Goal: Task Accomplishment & Management: Use online tool/utility

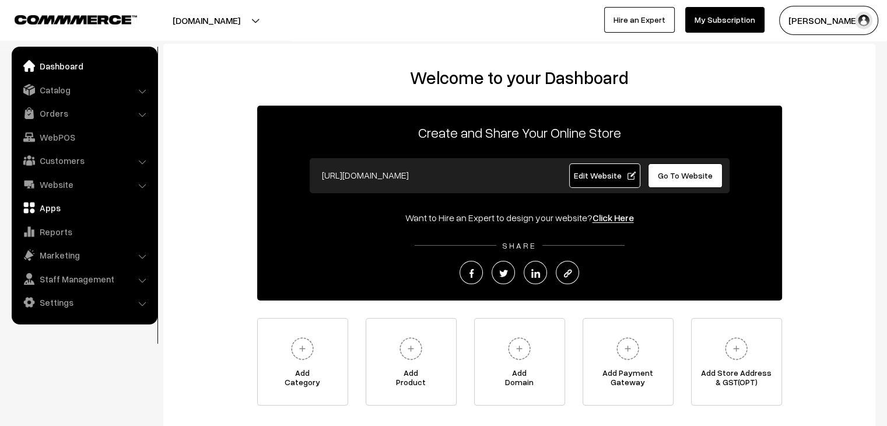
click at [62, 214] on link "Apps" at bounding box center [84, 207] width 139 height 21
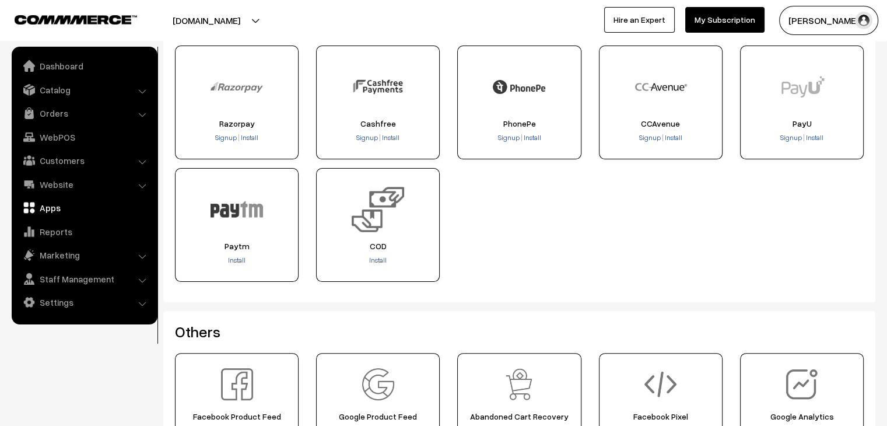
scroll to position [255, 0]
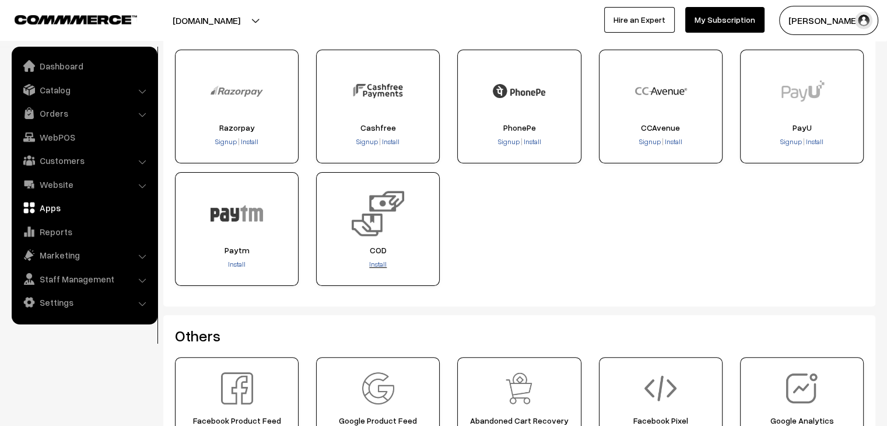
click at [373, 263] on span "Install" at bounding box center [377, 264] width 17 height 9
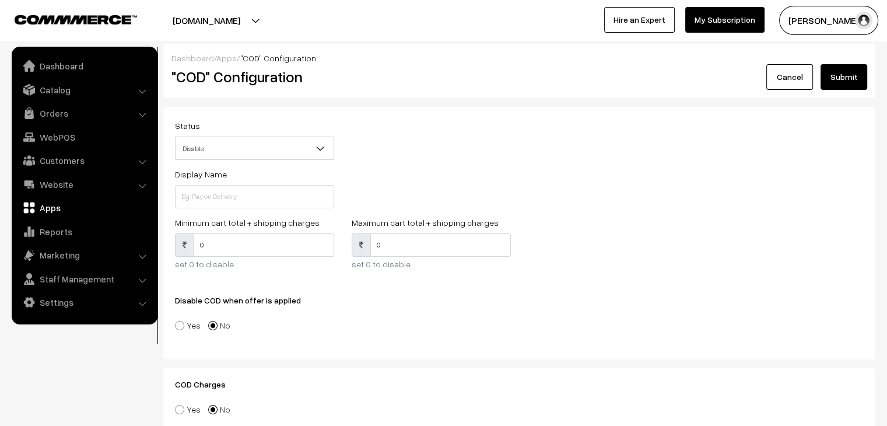
click at [272, 155] on span "Disable" at bounding box center [255, 148] width 158 height 20
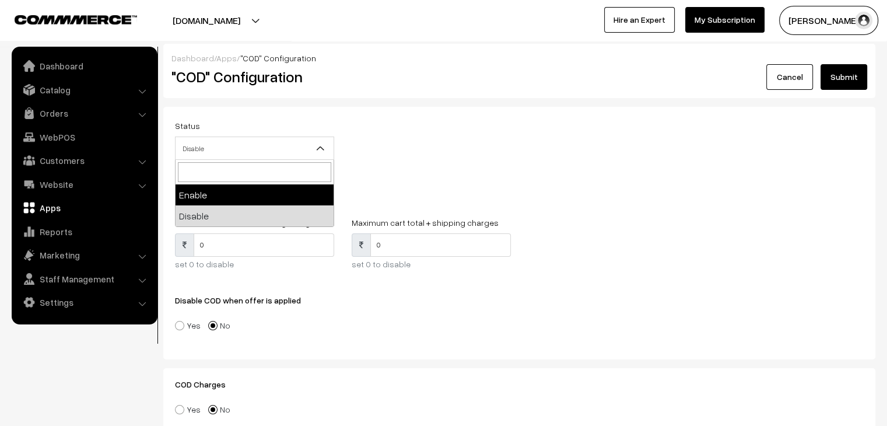
select select "1"
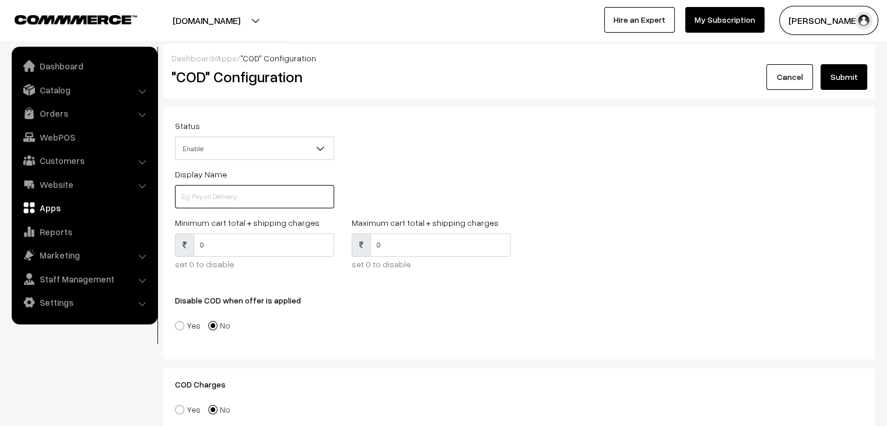
click at [232, 196] on input at bounding box center [254, 196] width 159 height 23
type input "O"
type input "COD"
click at [226, 246] on input "0" at bounding box center [264, 244] width 141 height 23
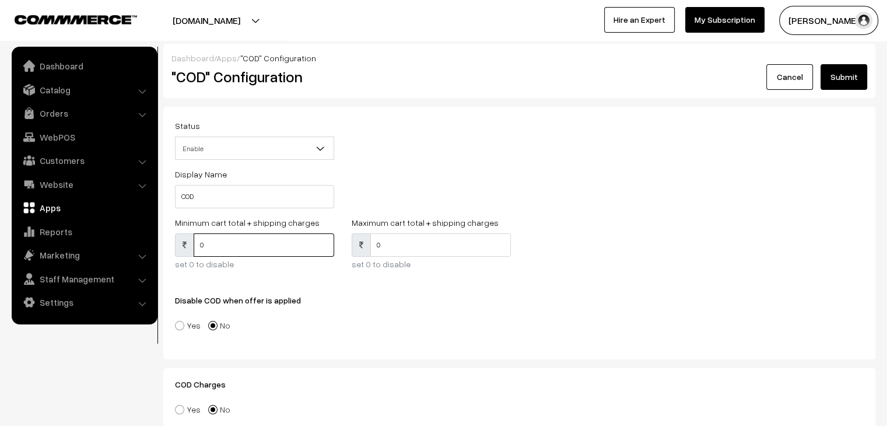
click at [226, 246] on input "0" at bounding box center [264, 244] width 141 height 23
type input "100"
click at [429, 246] on input "0" at bounding box center [440, 244] width 141 height 23
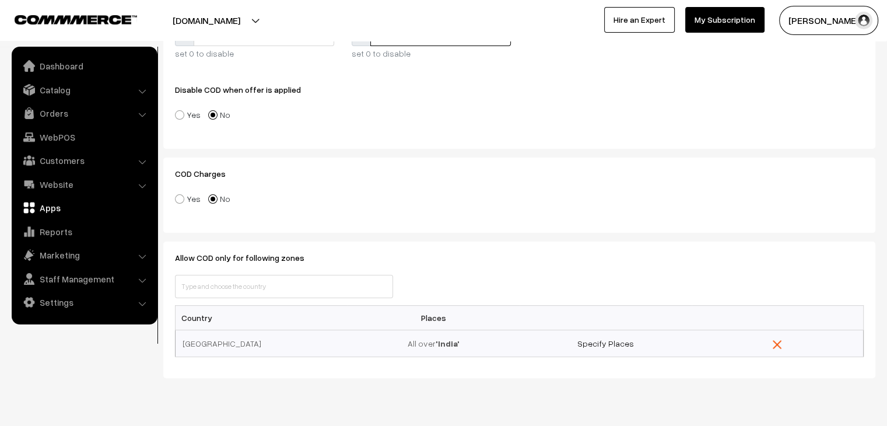
scroll to position [233, 0]
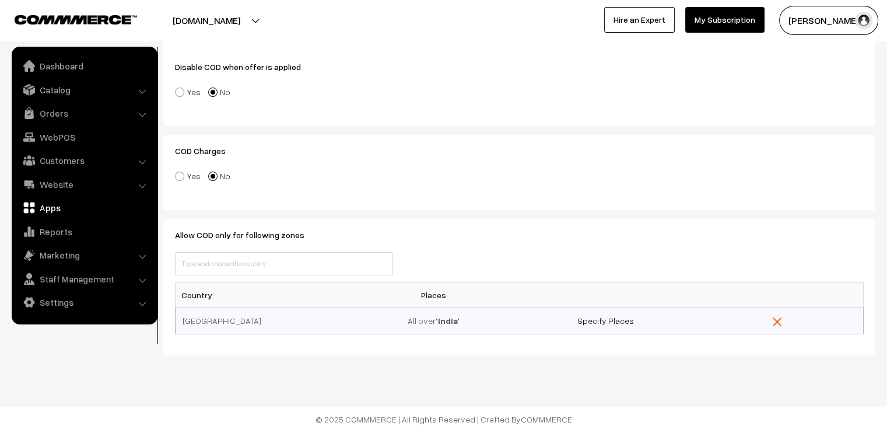
type input "10000"
click at [232, 268] on input "text" at bounding box center [284, 263] width 218 height 23
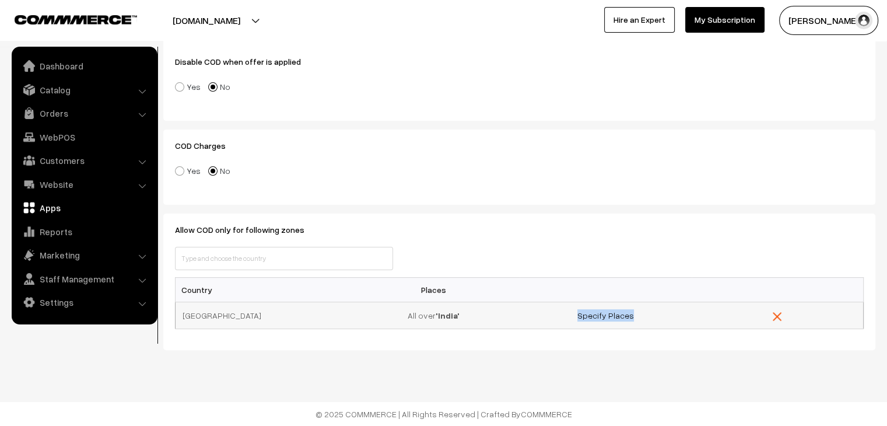
drag, startPoint x: 576, startPoint y: 318, endPoint x: 641, endPoint y: 323, distance: 65.0
click at [641, 323] on td "Specify Places" at bounding box center [606, 315] width 172 height 27
copy link "Specify Places"
click at [598, 310] on link "Specify Places" at bounding box center [605, 315] width 57 height 10
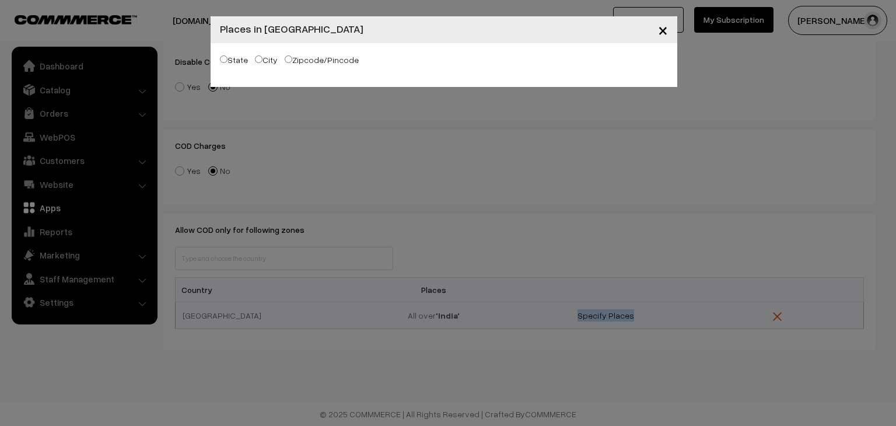
click at [659, 31] on button "×" at bounding box center [663, 30] width 29 height 36
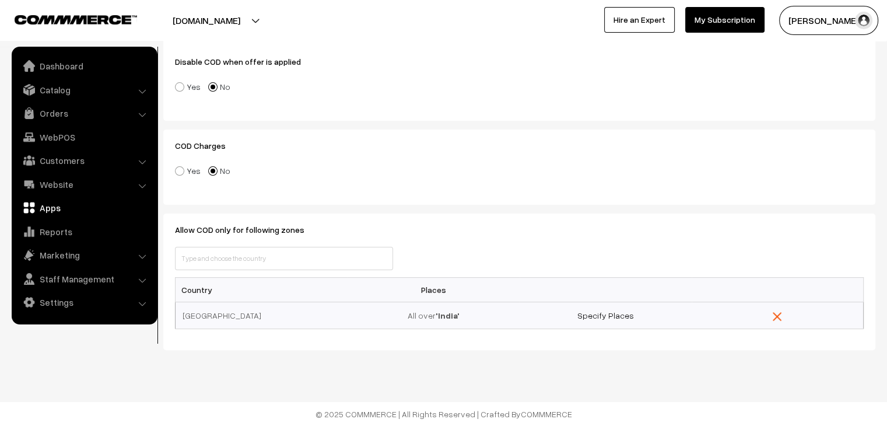
click at [523, 356] on div "Dashboard / Apps / "COD" Configuration "COD" Configuration Cancel Submit Status…" at bounding box center [443, 93] width 887 height 664
